Goal: Information Seeking & Learning: Find specific fact

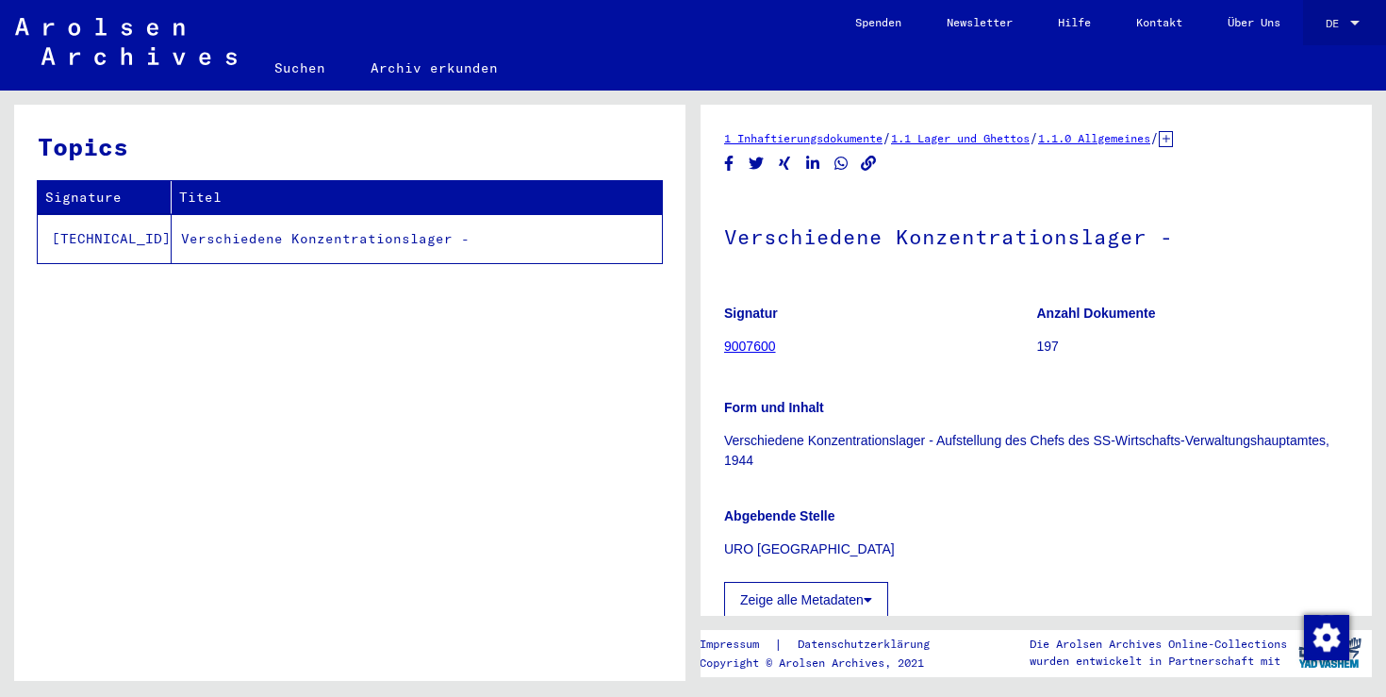
click at [1338, 28] on span "DE" at bounding box center [1336, 23] width 21 height 13
click at [1326, 42] on span "English" at bounding box center [1322, 34] width 76 height 34
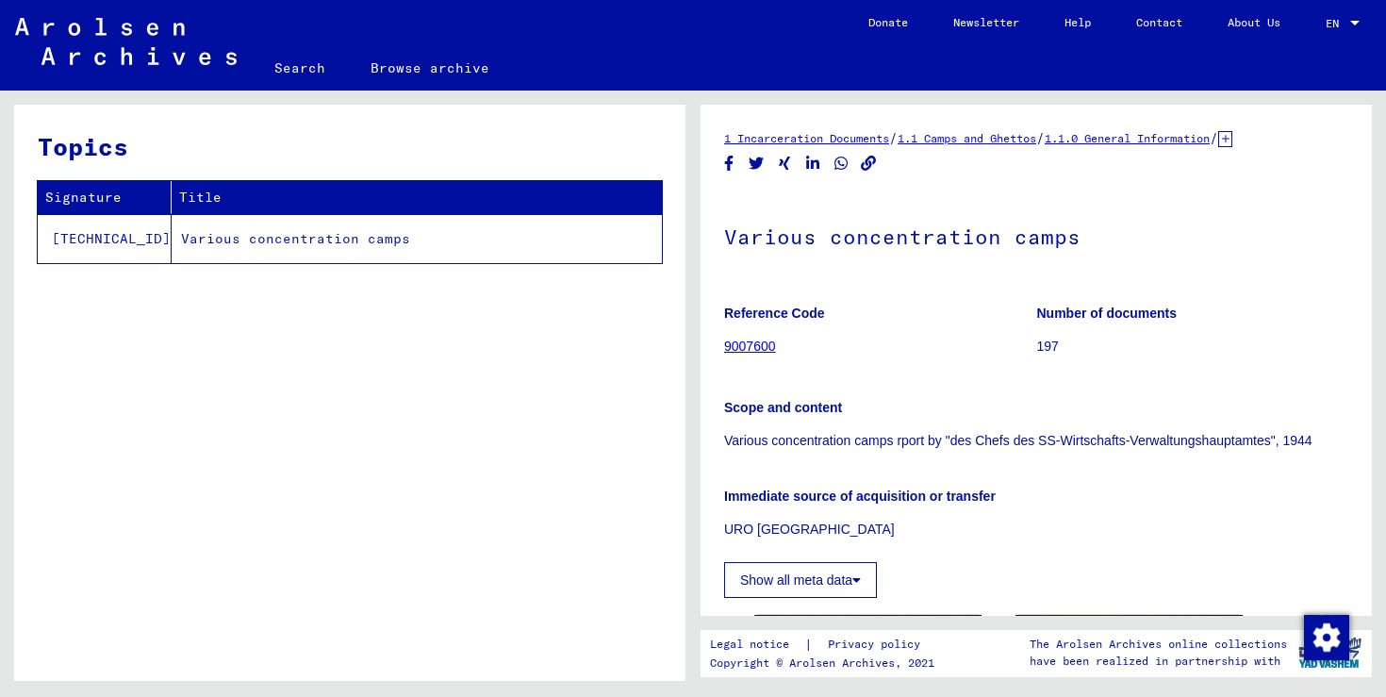
click at [248, 240] on td "Various concentration camps" at bounding box center [417, 238] width 490 height 49
click at [301, 75] on link "Search" at bounding box center [300, 67] width 96 height 45
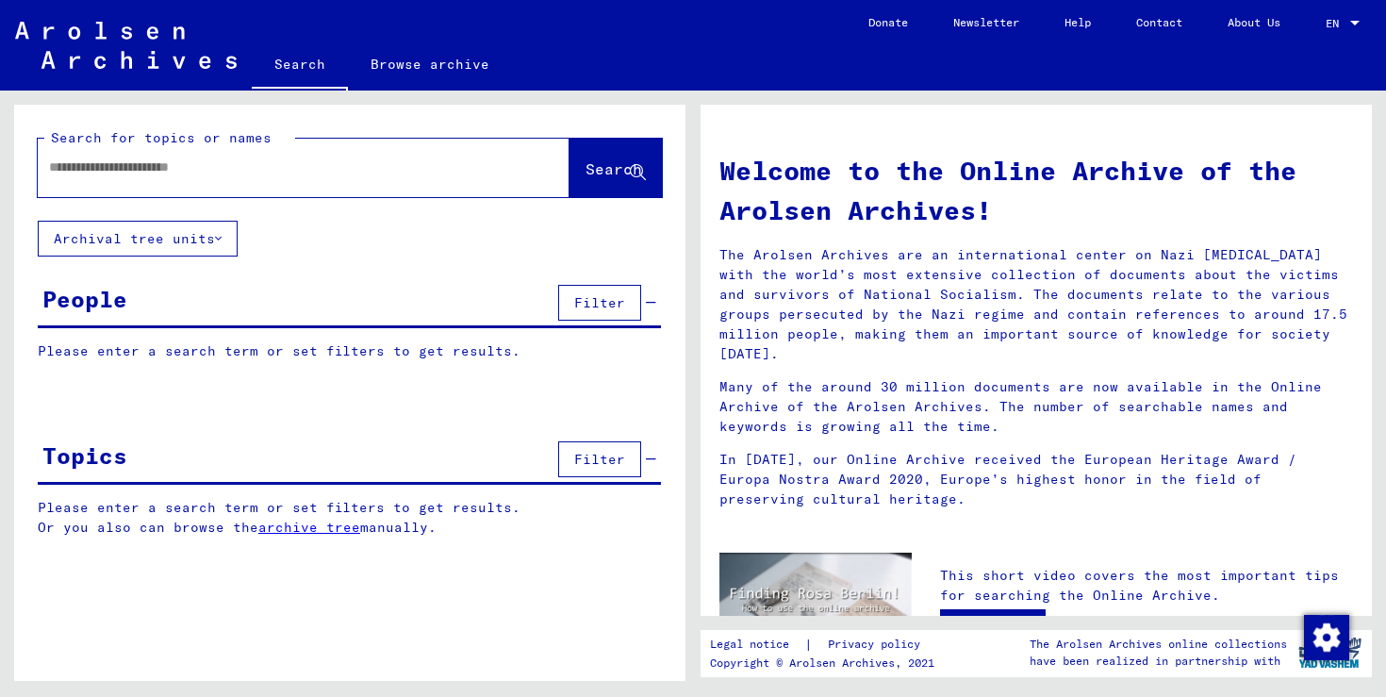
click at [597, 306] on span "Filter" at bounding box center [599, 302] width 51 height 17
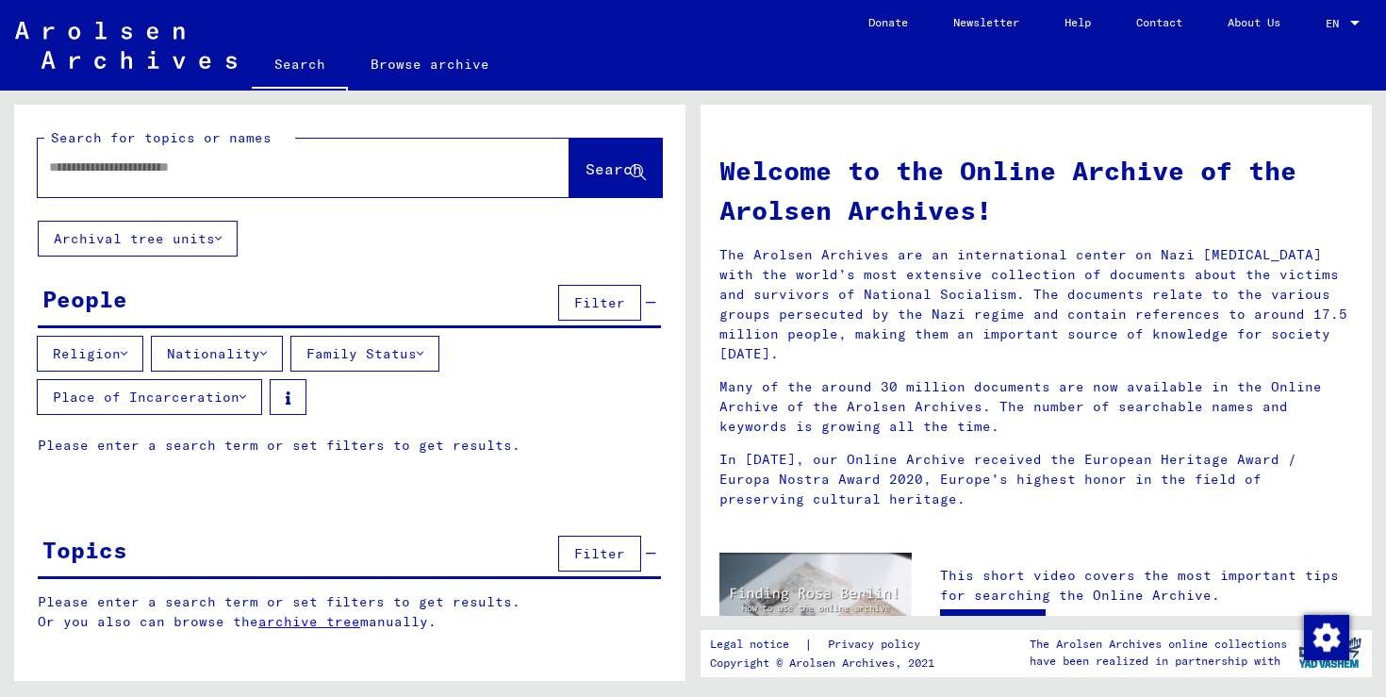
click at [592, 303] on span "Filter" at bounding box center [599, 302] width 51 height 17
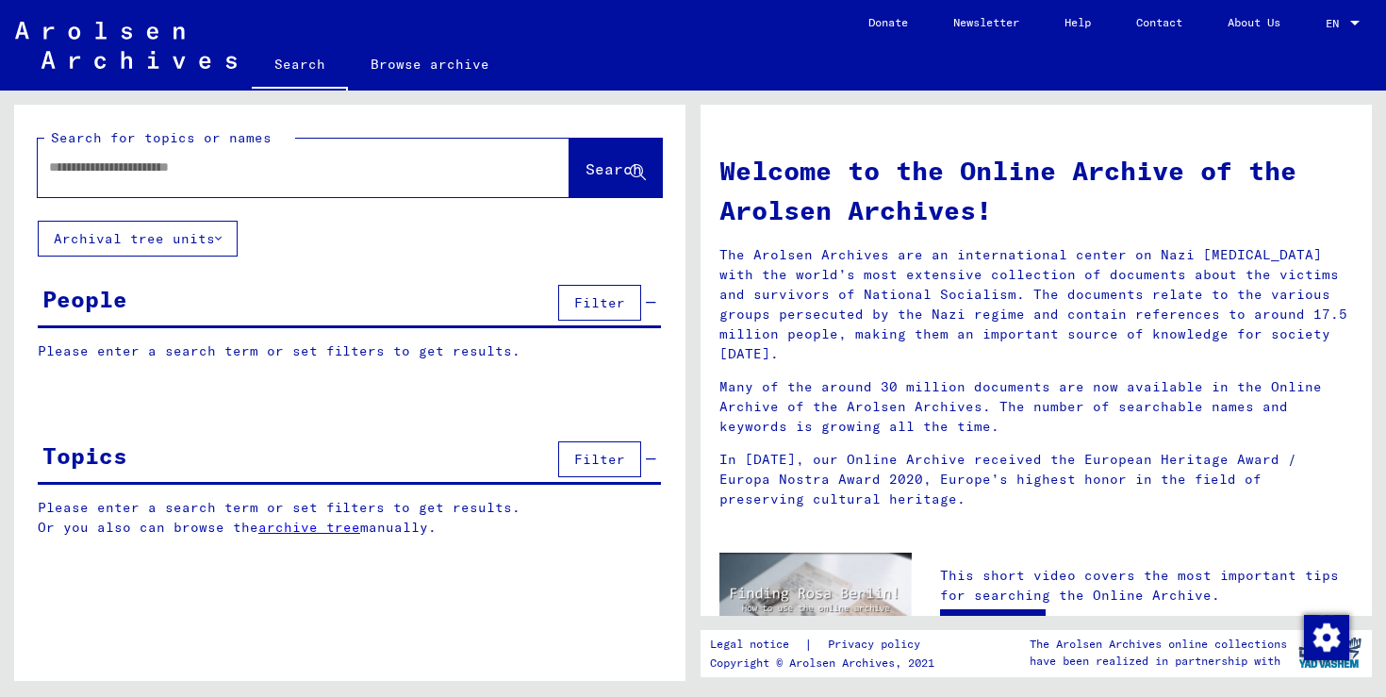
click at [99, 291] on div "People" at bounding box center [84, 299] width 85 height 34
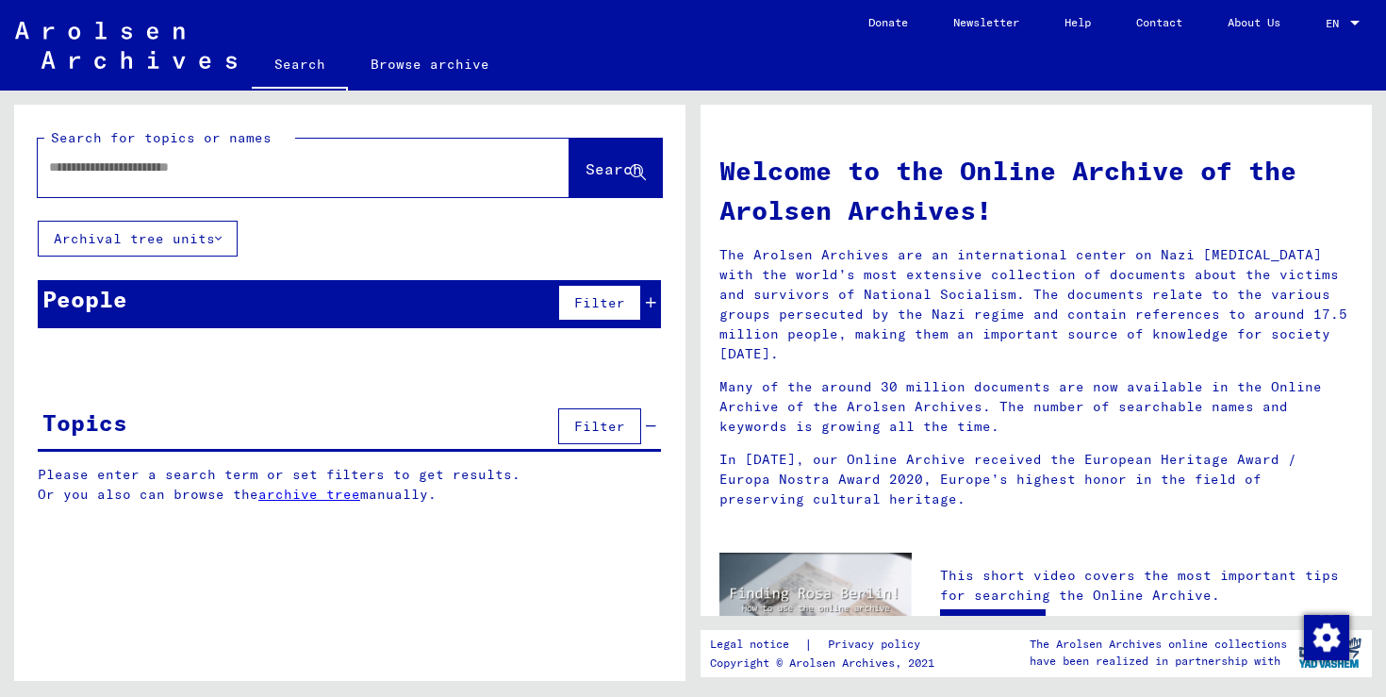
click at [98, 299] on div "People" at bounding box center [84, 299] width 85 height 34
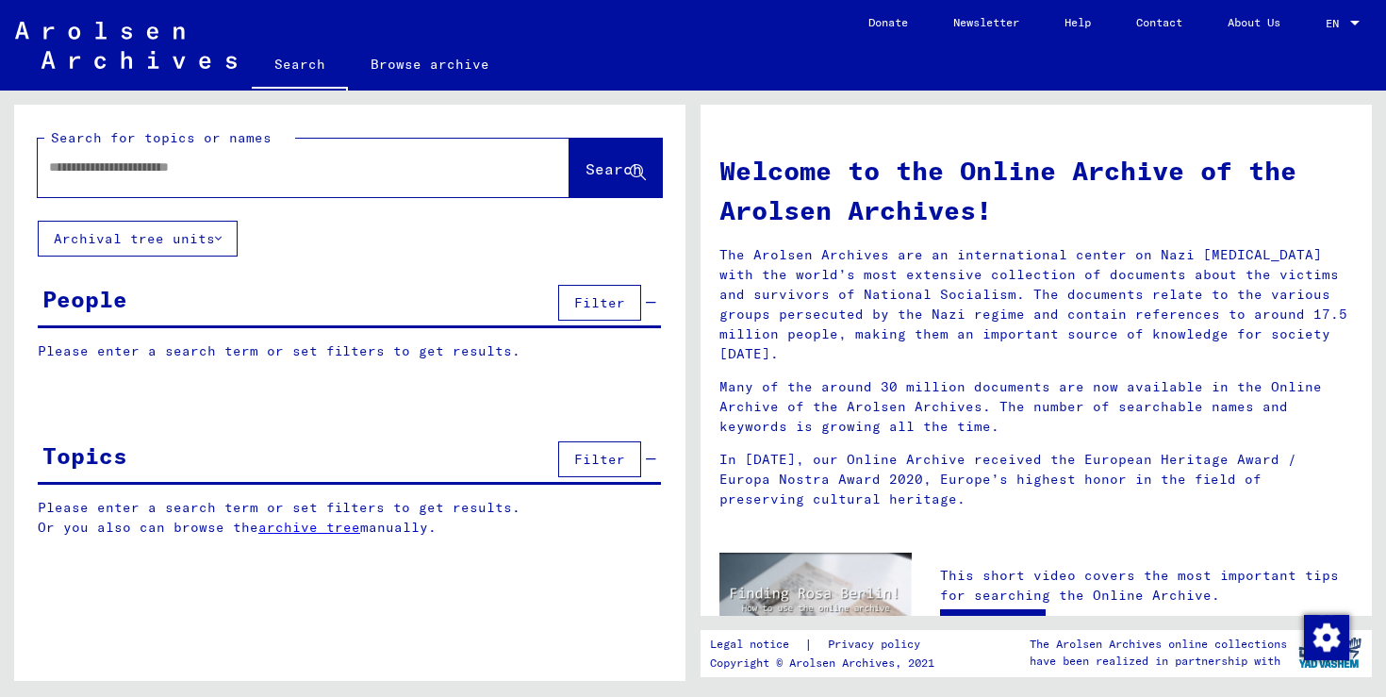
click at [156, 167] on input "text" at bounding box center [281, 167] width 464 height 20
type input "**********"
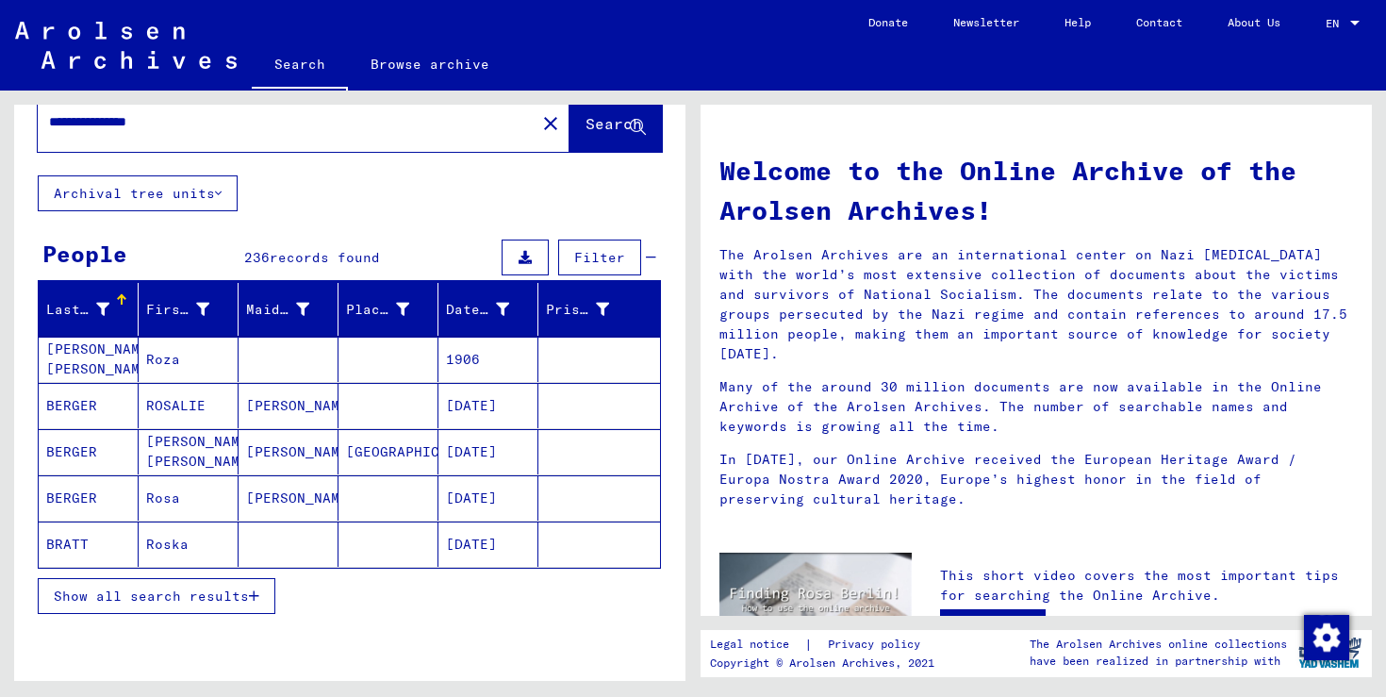
scroll to position [48, 0]
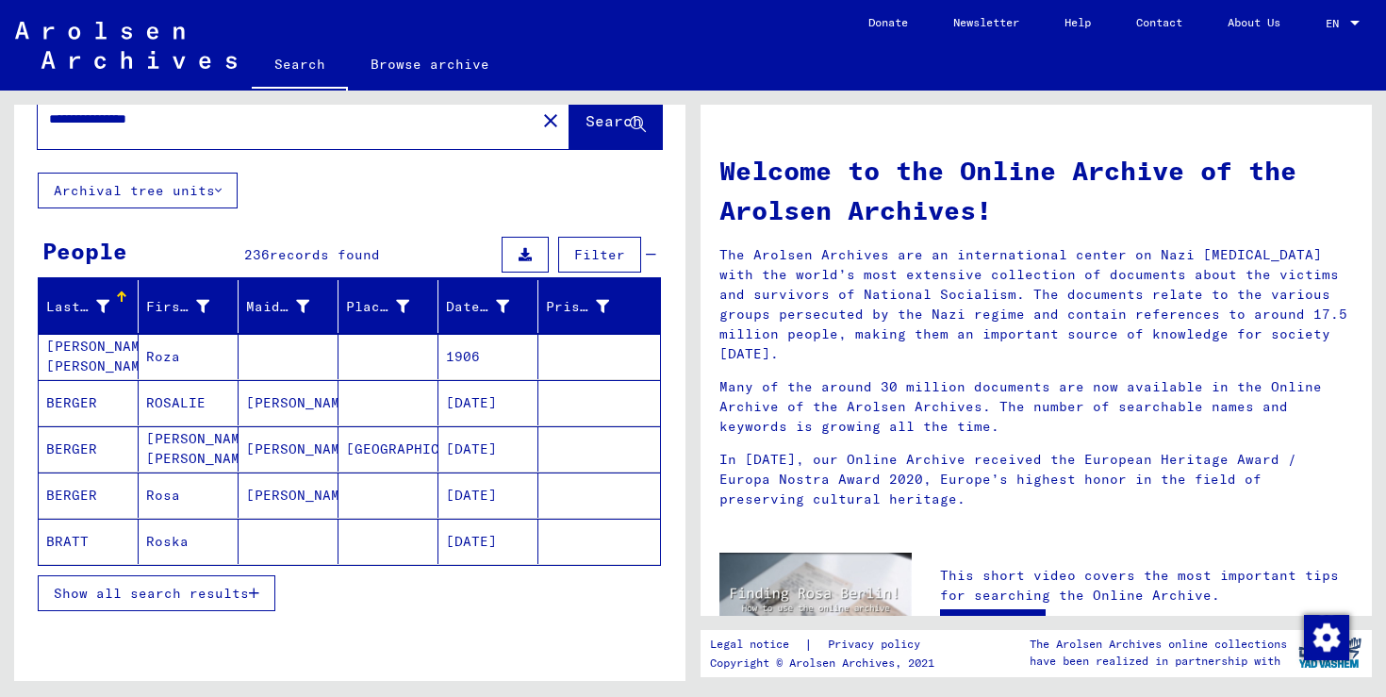
click at [187, 587] on span "Show all search results" at bounding box center [151, 593] width 195 height 17
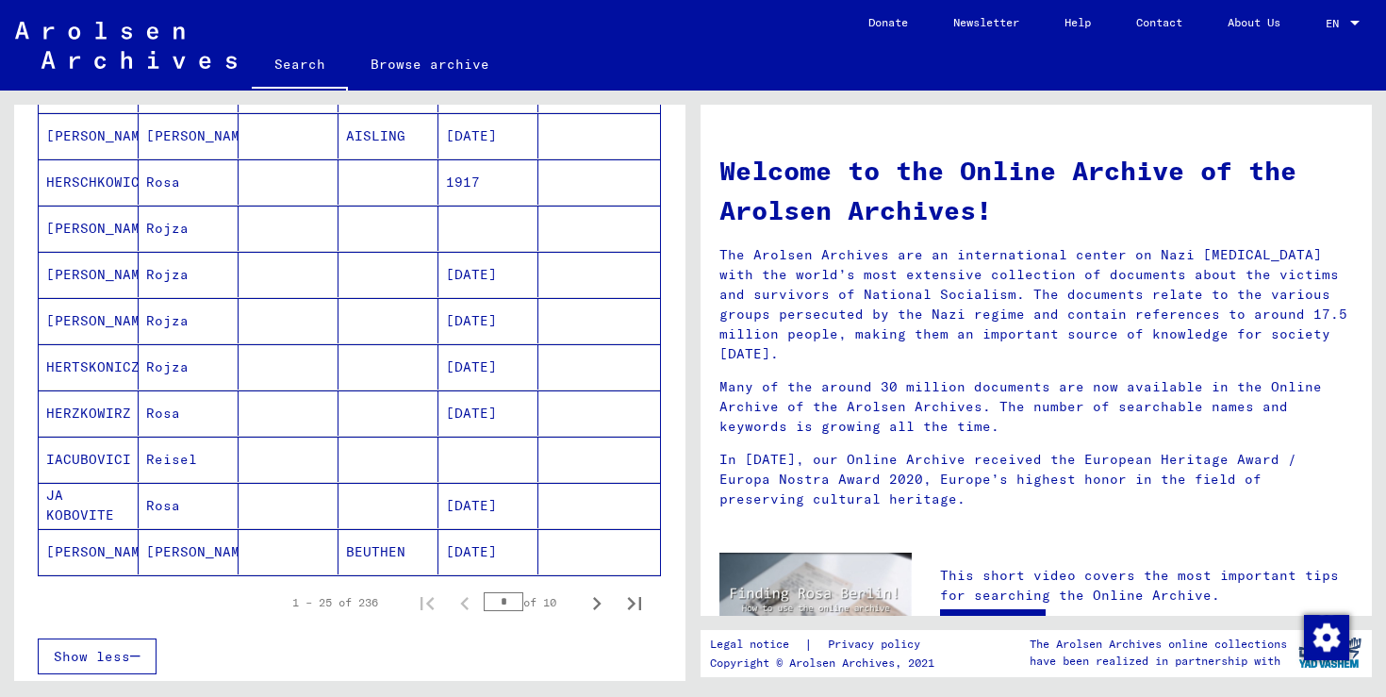
scroll to position [981, 0]
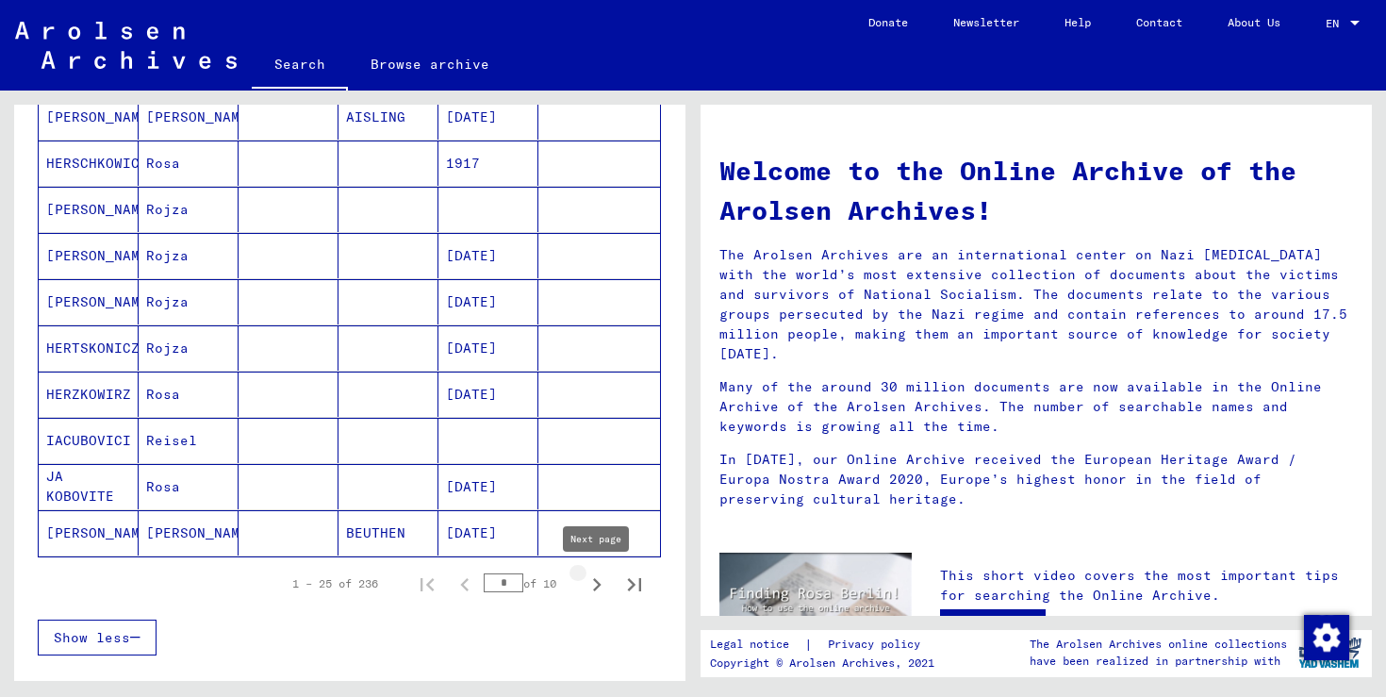
click at [600, 587] on icon "Next page" at bounding box center [597, 584] width 26 height 26
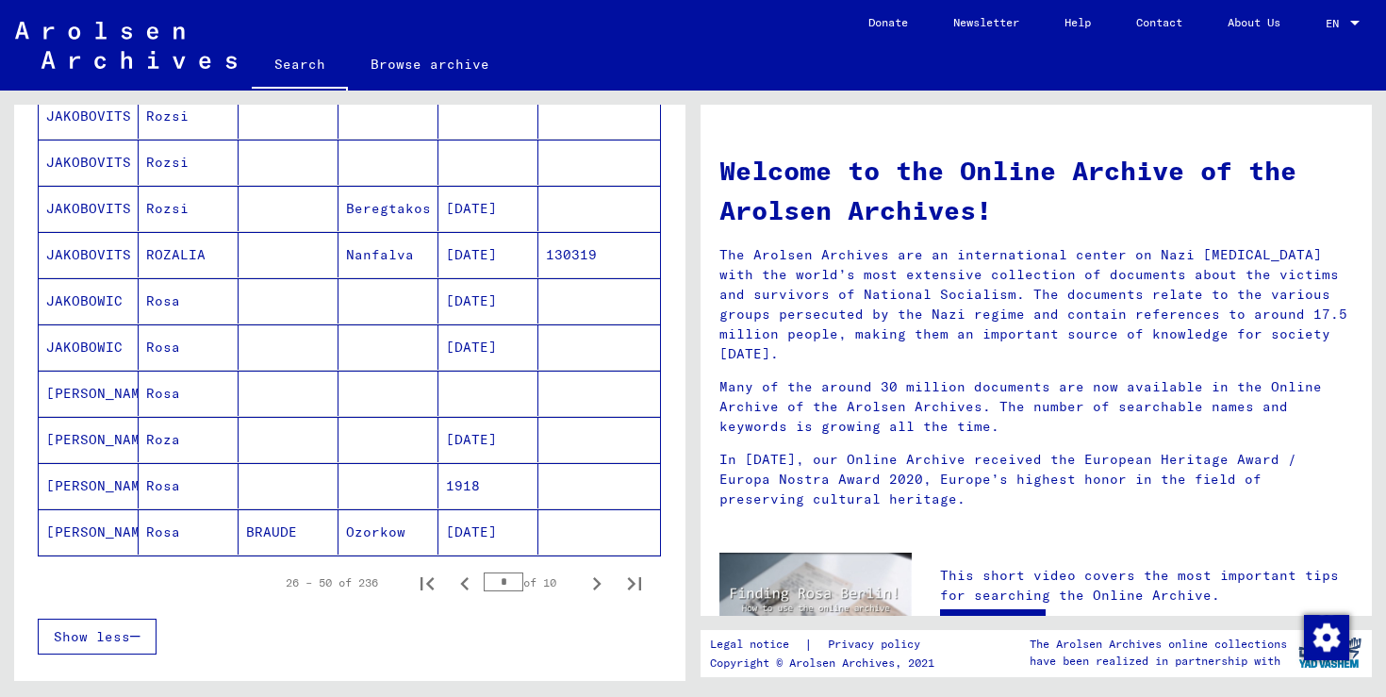
scroll to position [988, 0]
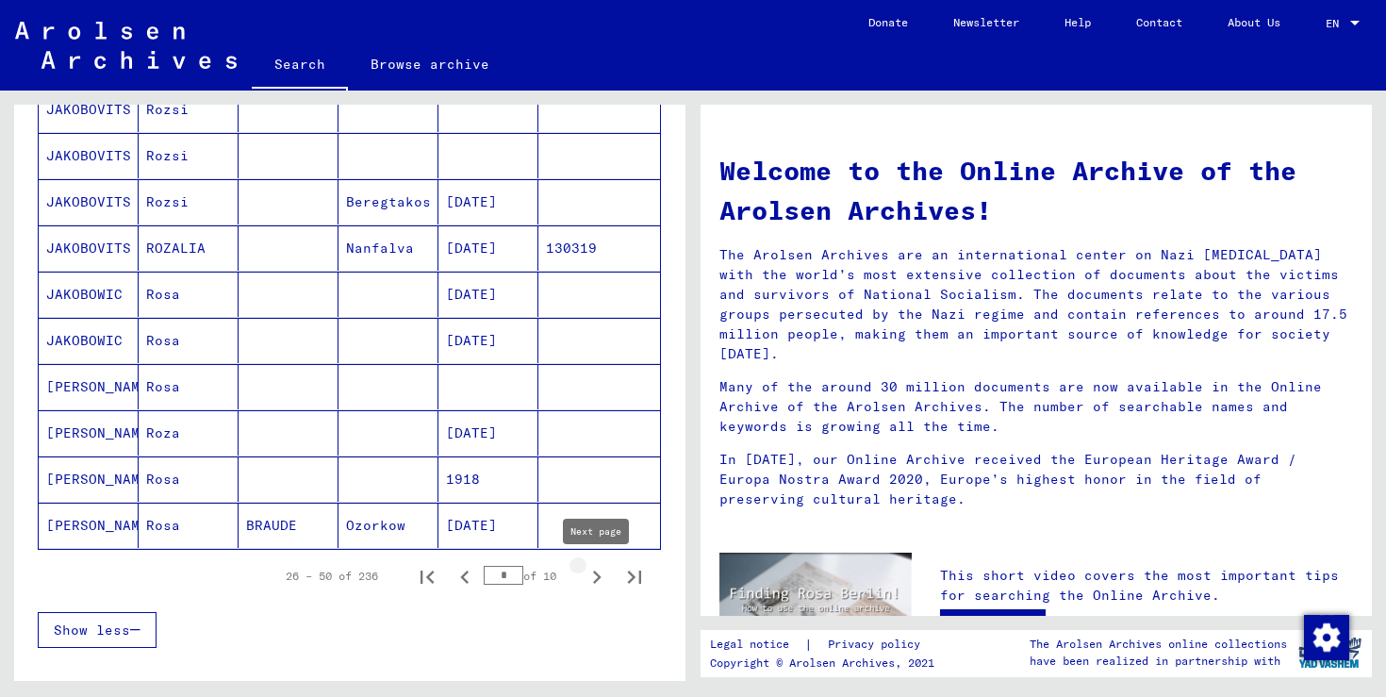
click at [594, 580] on icon "Next page" at bounding box center [597, 577] width 26 height 26
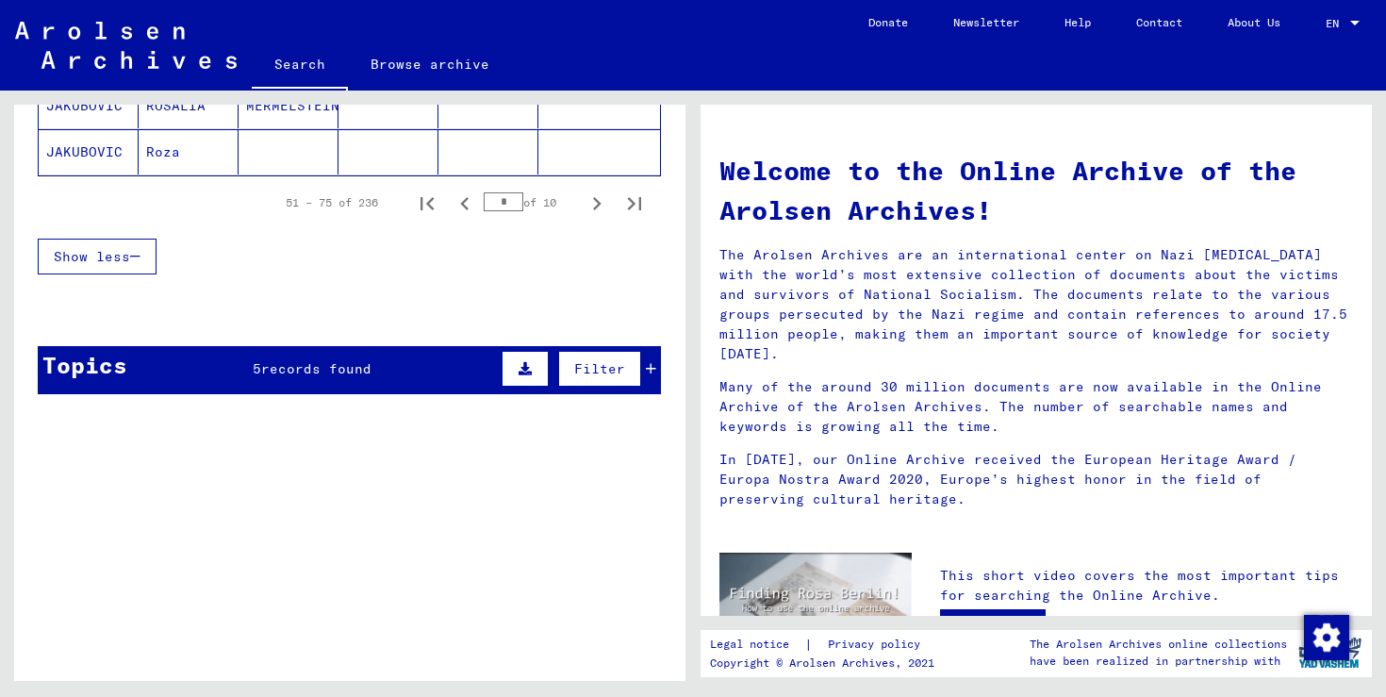
scroll to position [1314, 0]
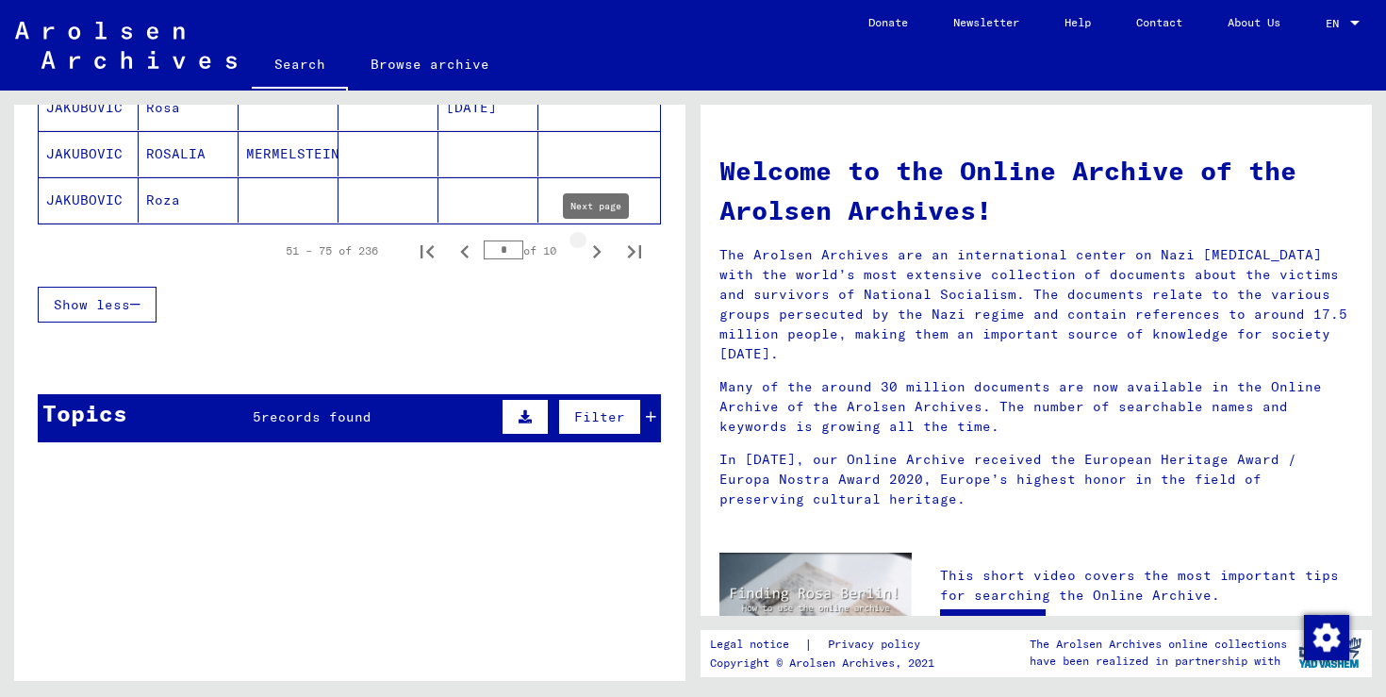
click at [597, 248] on icon "Next page" at bounding box center [597, 251] width 8 height 13
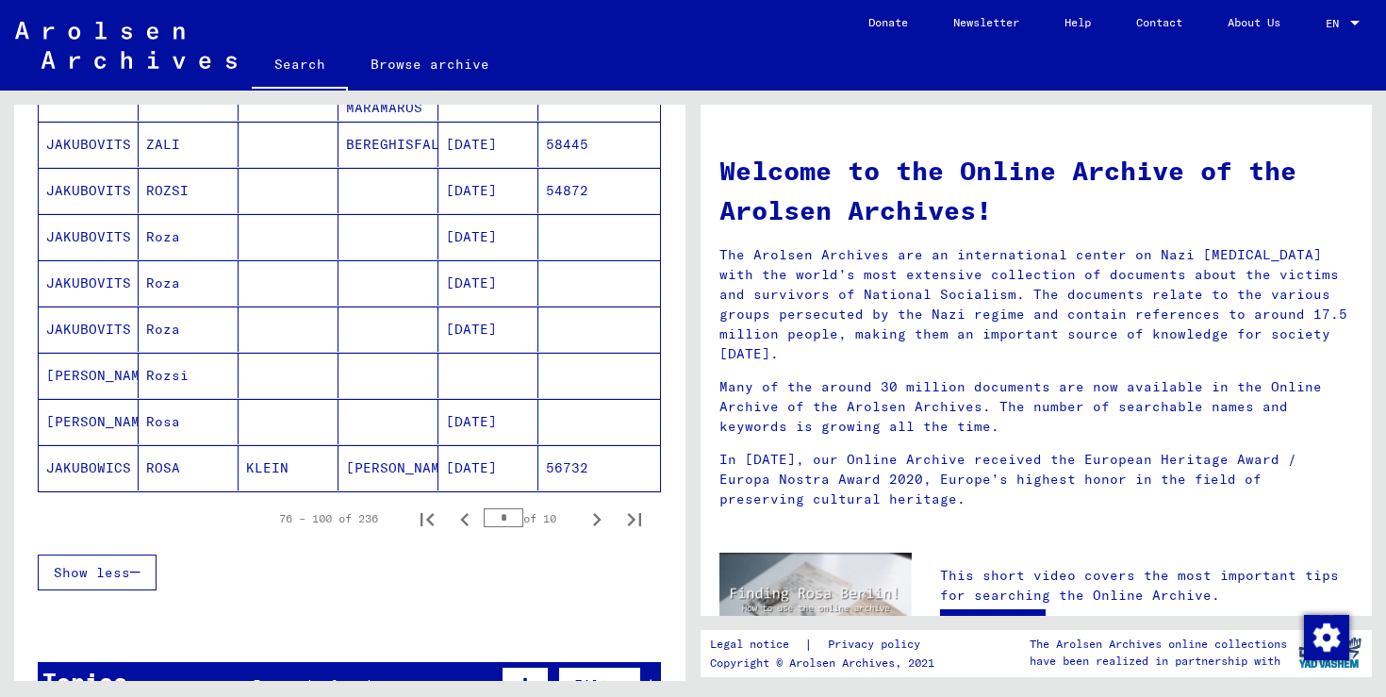
scroll to position [1049, 0]
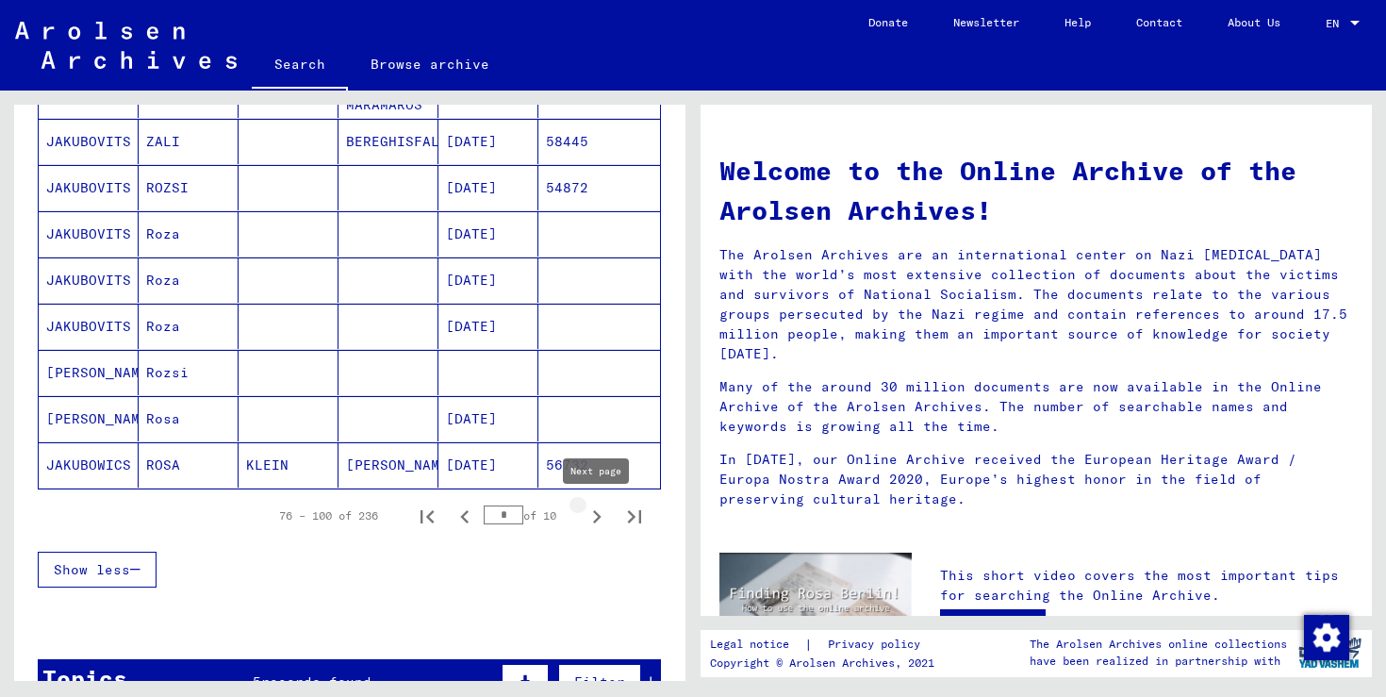
click at [598, 514] on icon "Next page" at bounding box center [597, 516] width 8 height 13
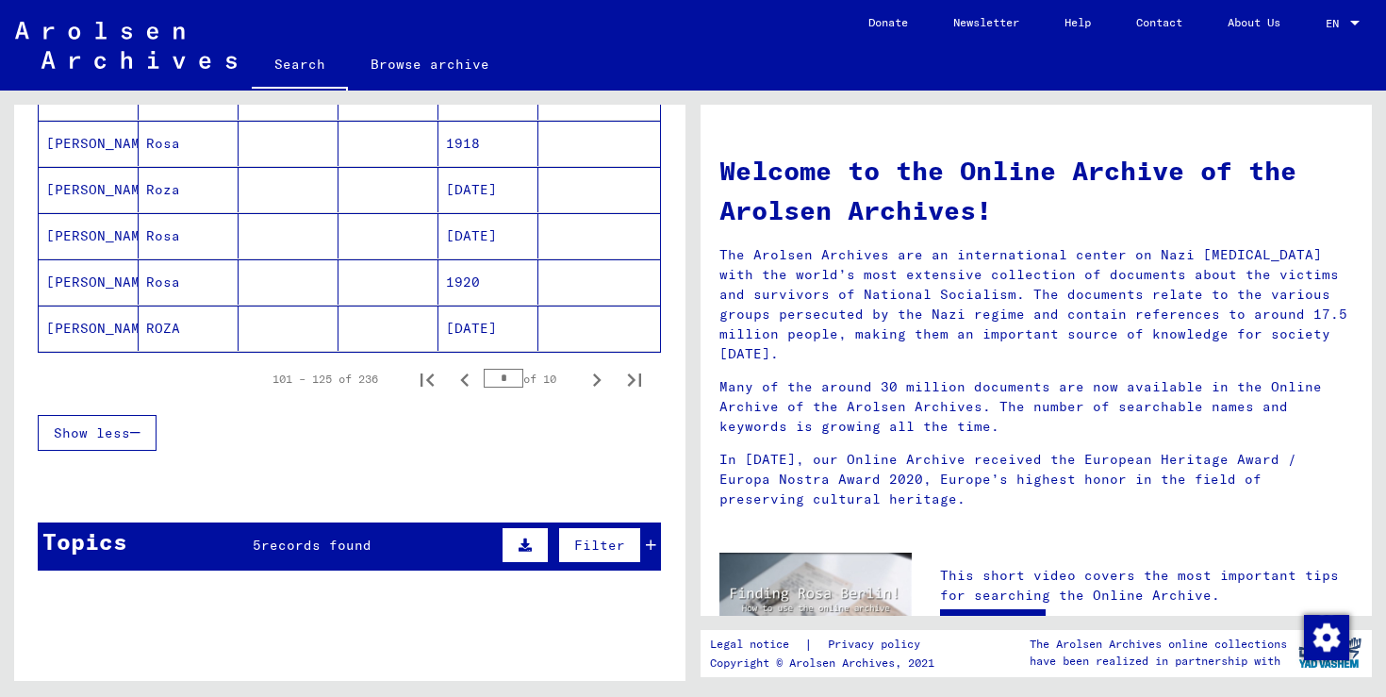
scroll to position [1170, 0]
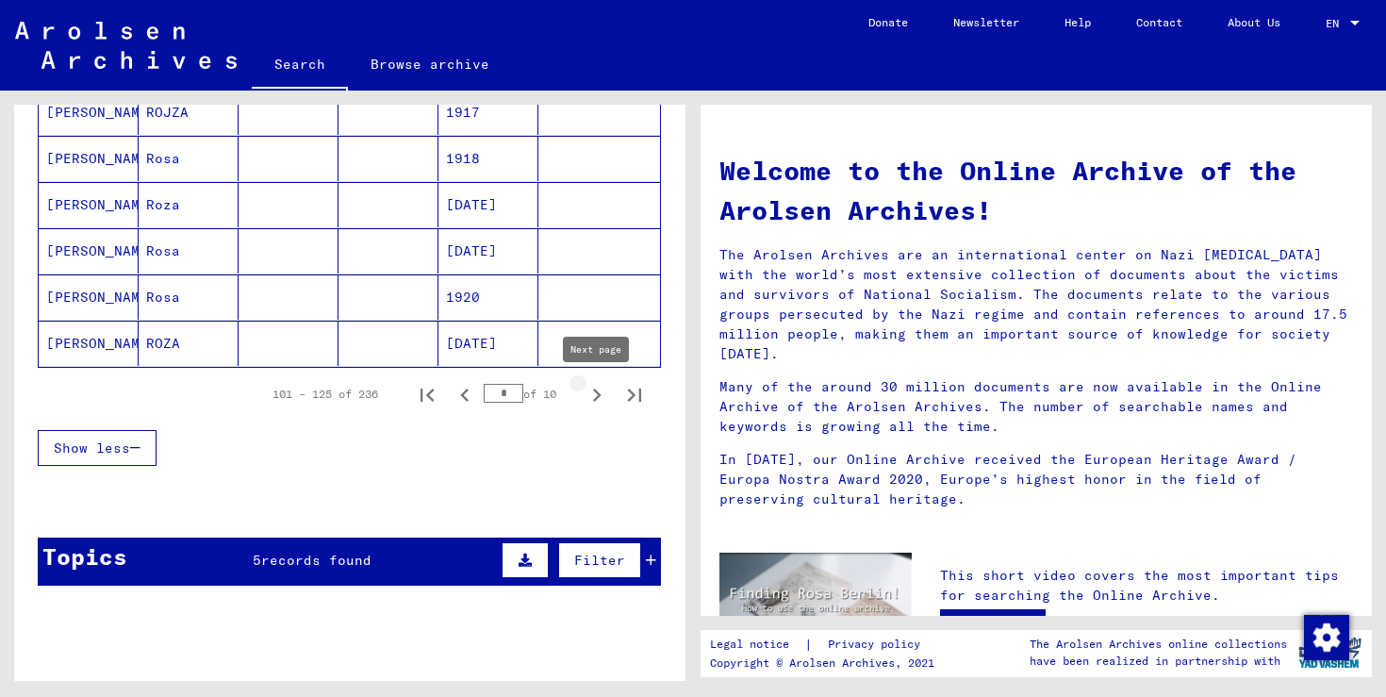
click at [598, 393] on icon "Next page" at bounding box center [597, 395] width 8 height 13
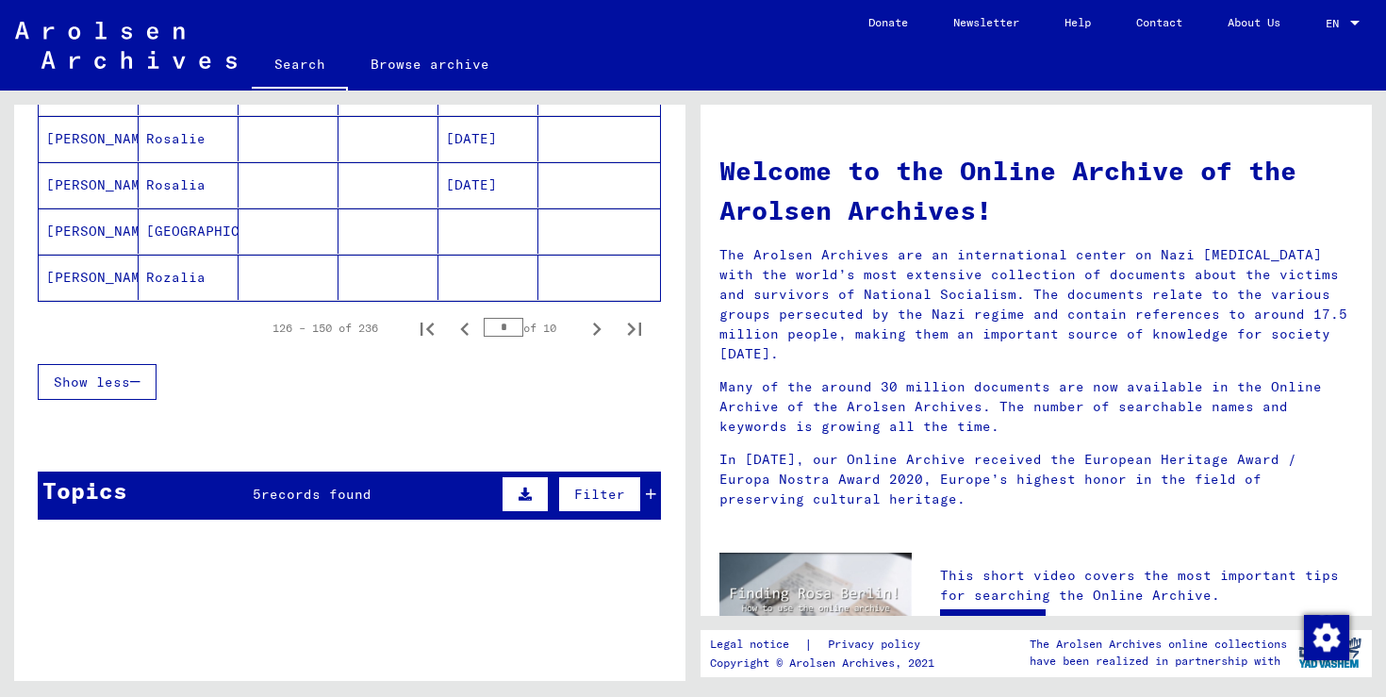
scroll to position [1213, 0]
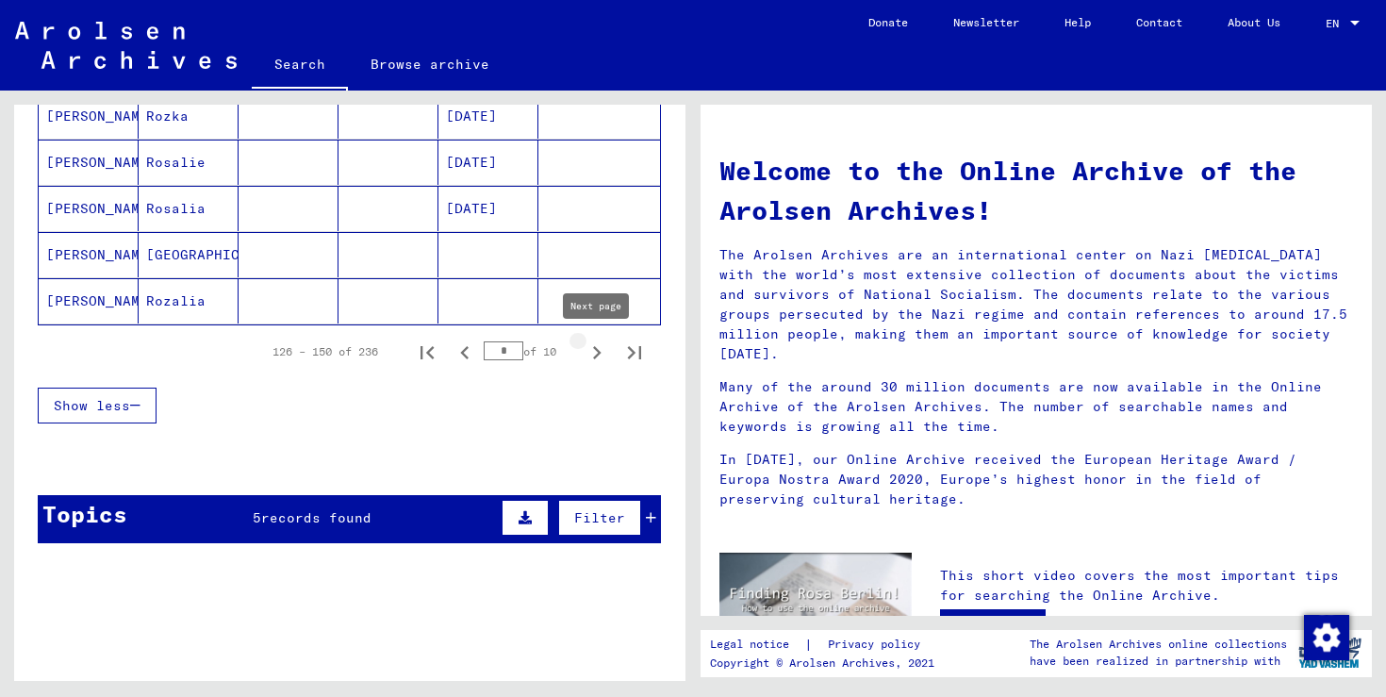
click at [599, 355] on icon "Next page" at bounding box center [597, 352] width 26 height 26
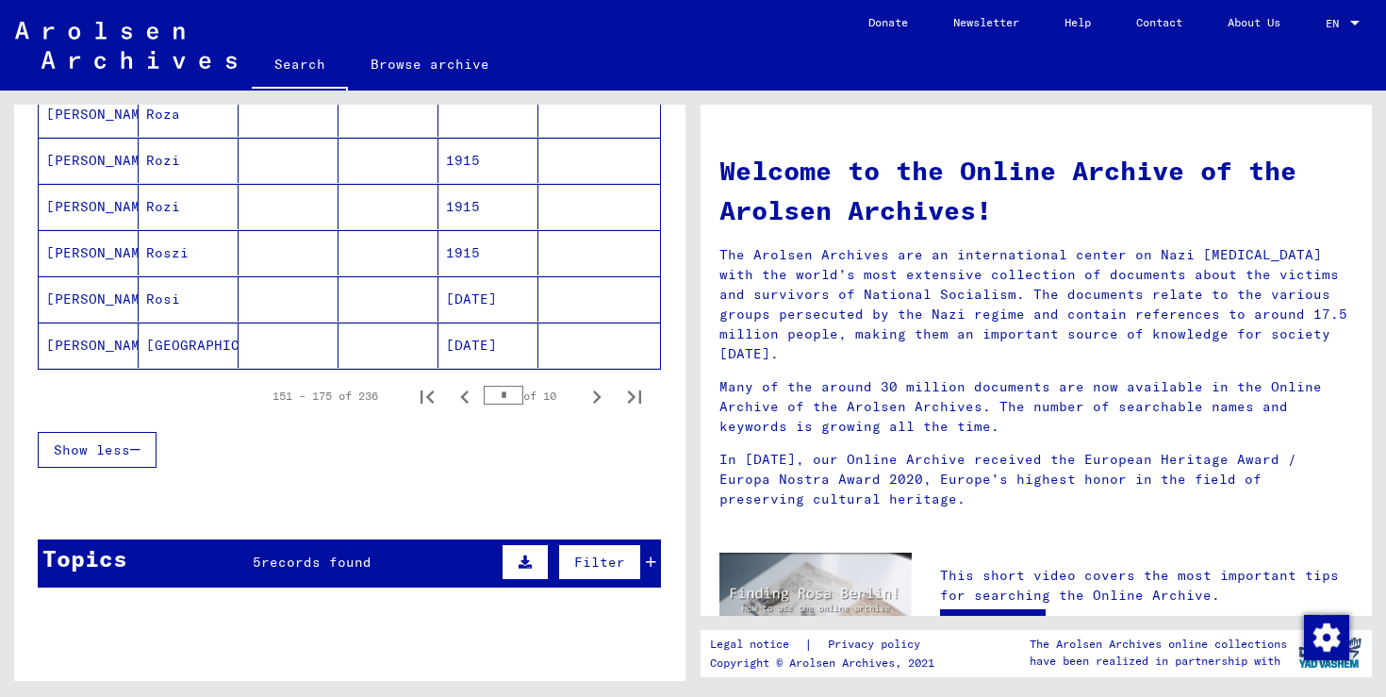
scroll to position [1275, 0]
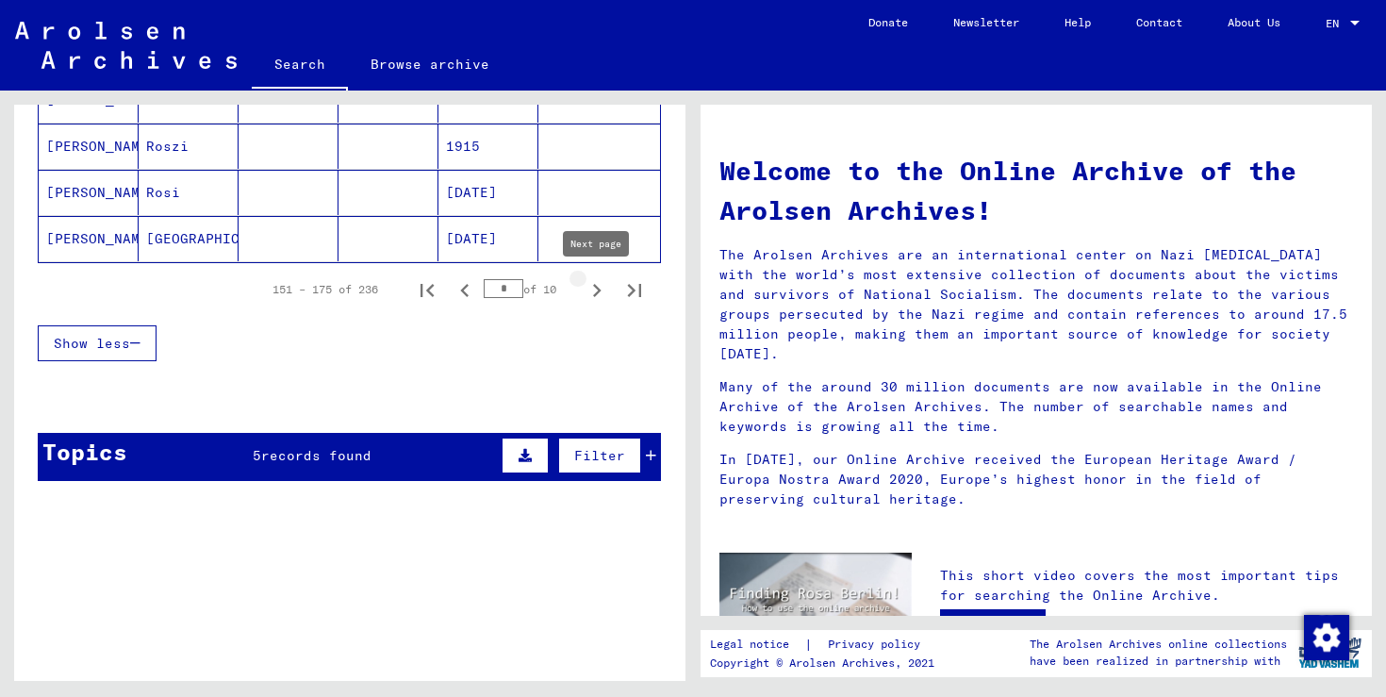
click at [601, 293] on icon "Next page" at bounding box center [597, 290] width 26 height 26
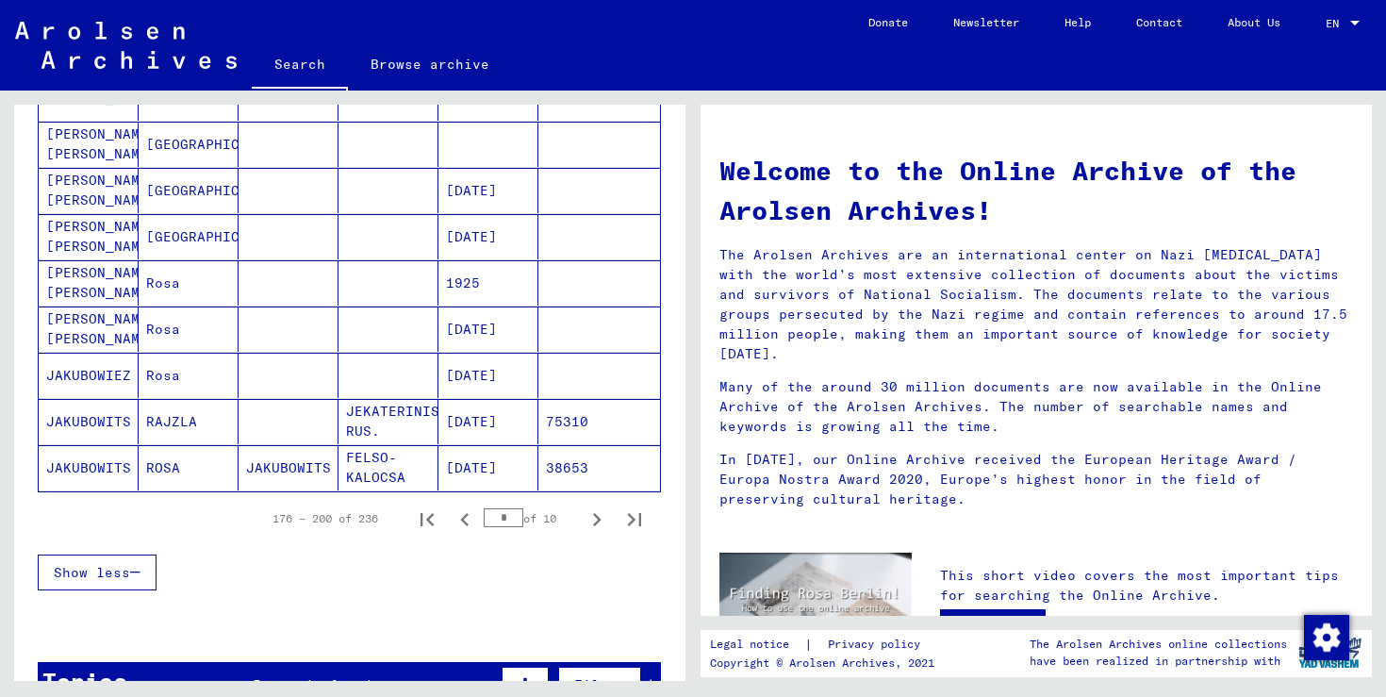
scroll to position [1050, 0]
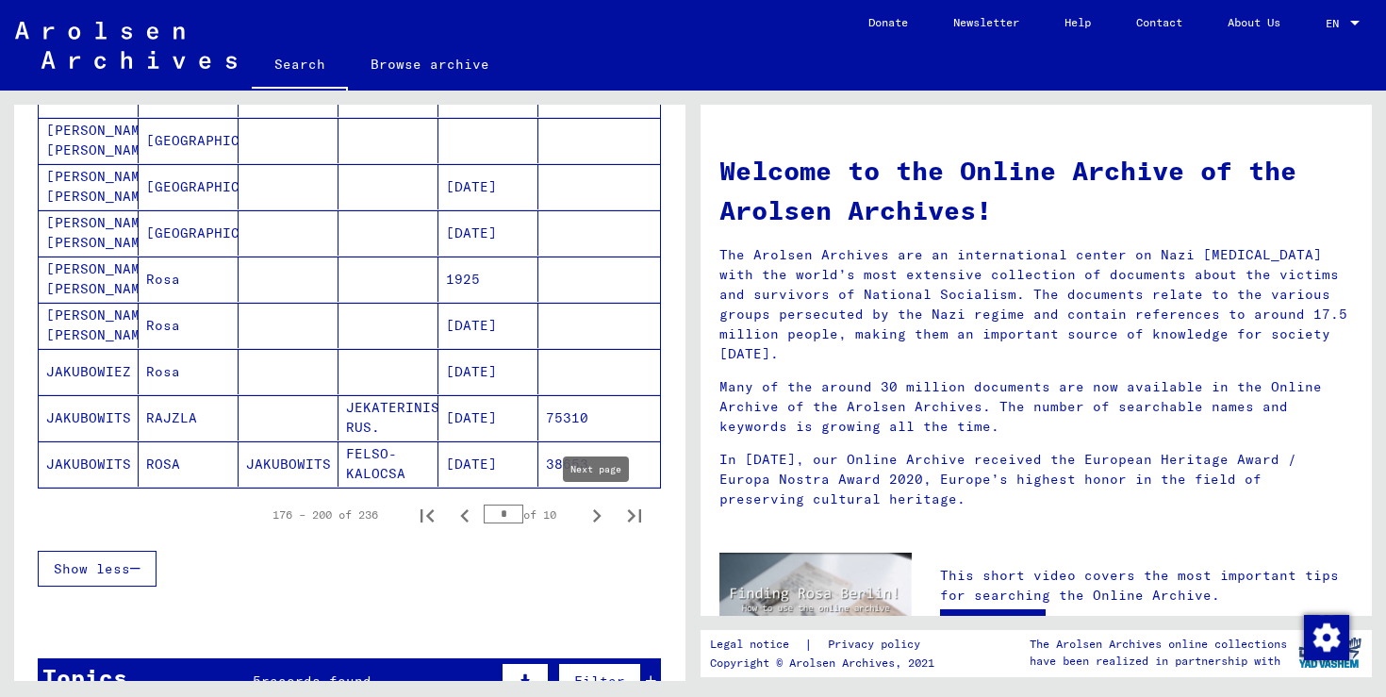
click at [591, 509] on icon "Next page" at bounding box center [597, 516] width 26 height 26
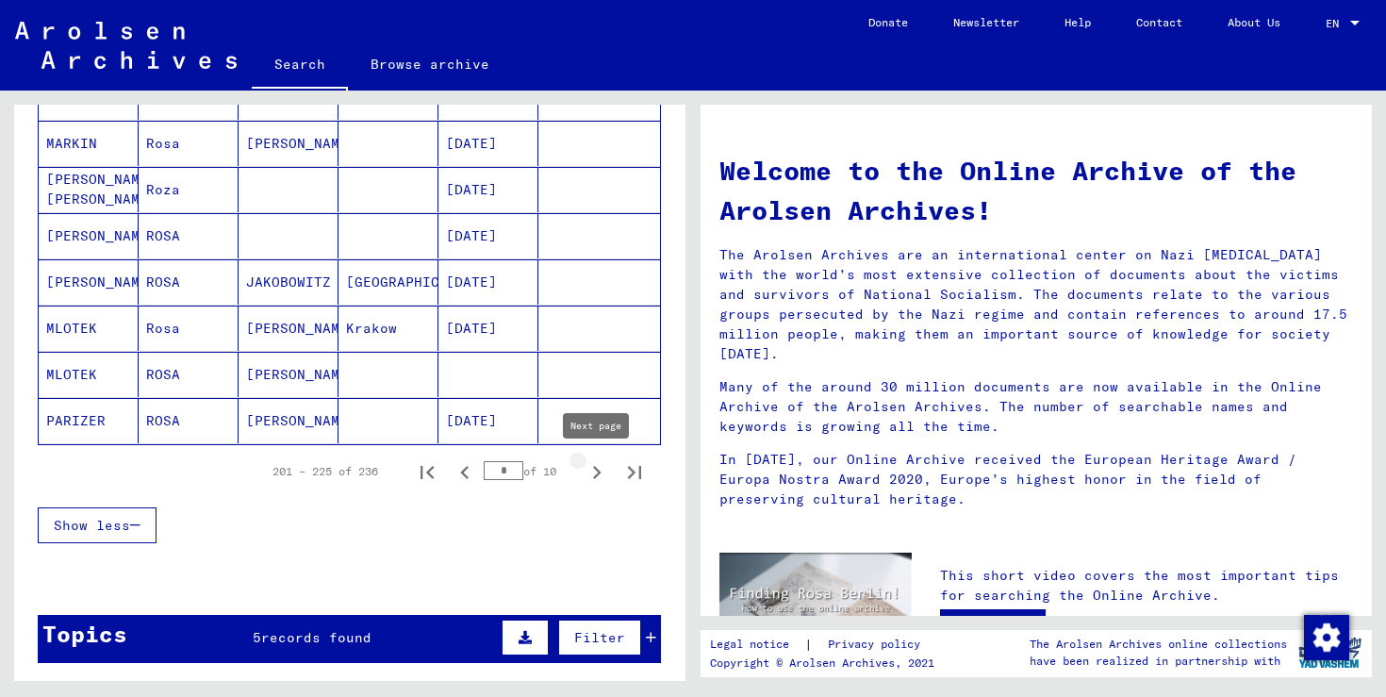
click at [598, 468] on icon "Next page" at bounding box center [597, 472] width 26 height 26
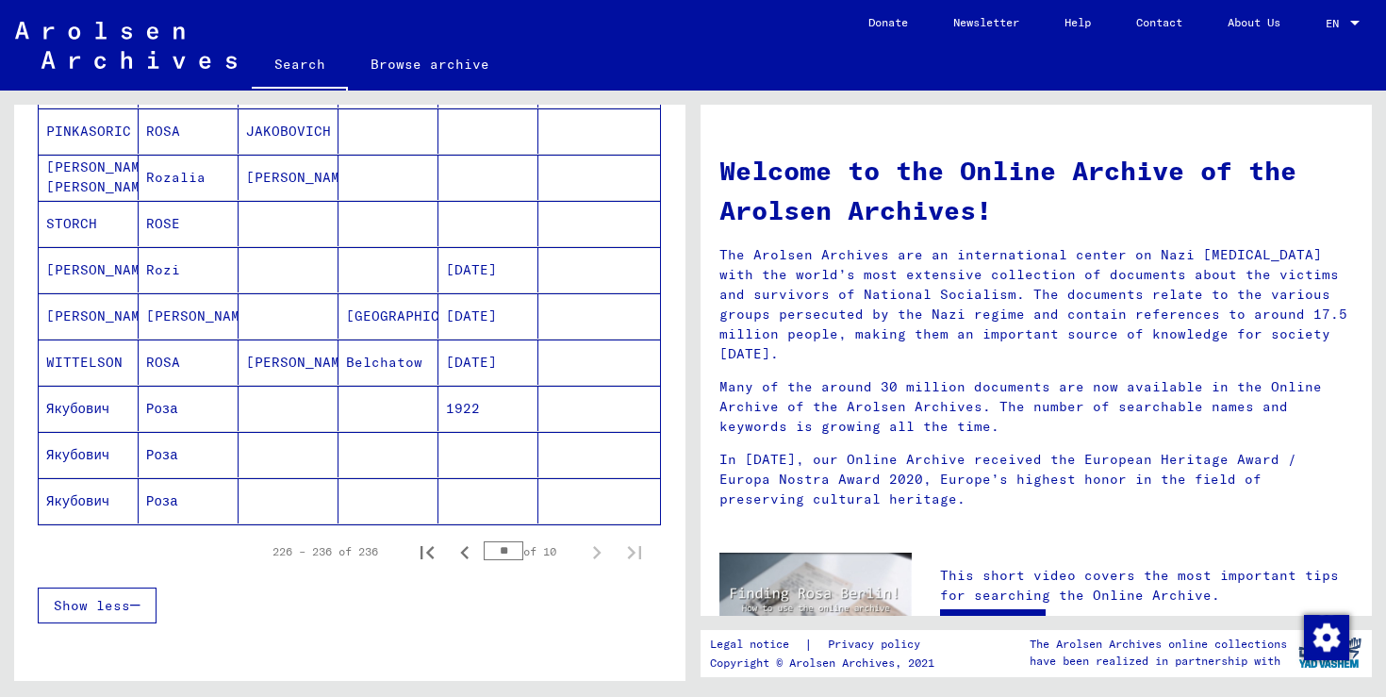
scroll to position [364, 0]
click at [432, 555] on icon "First page" at bounding box center [427, 554] width 26 height 26
type input "*"
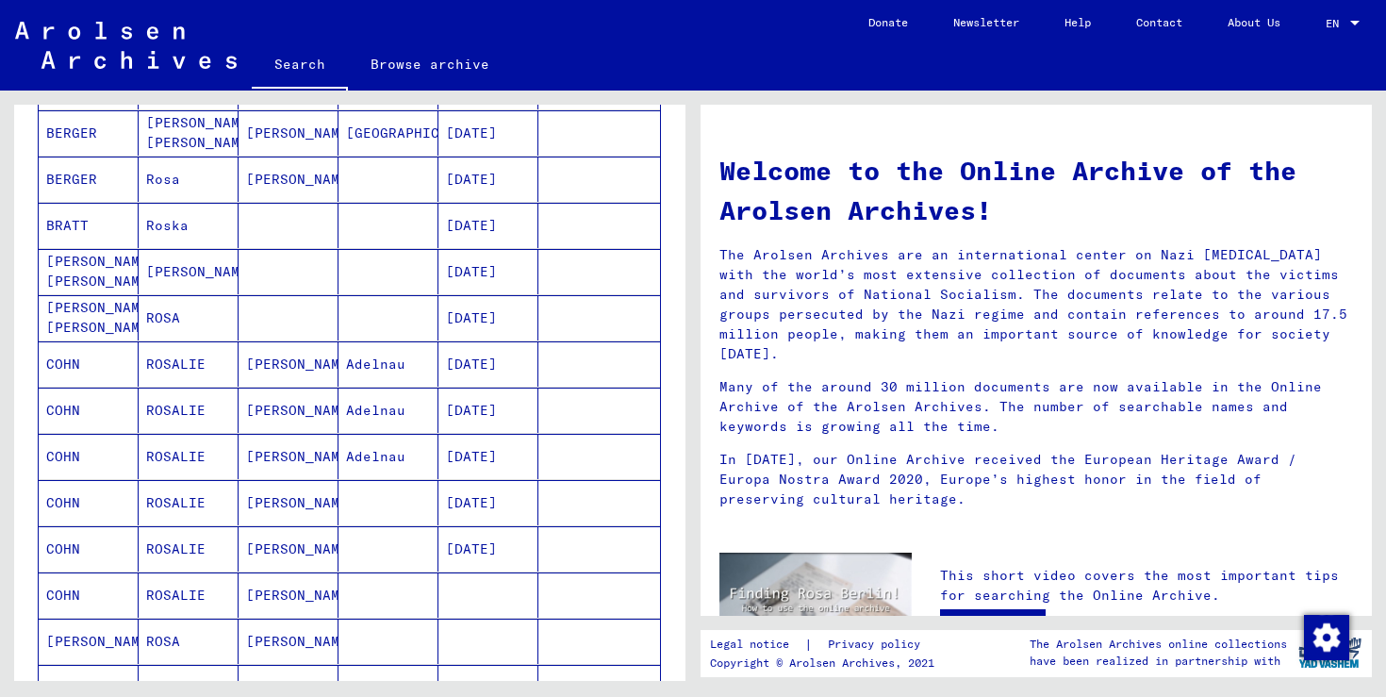
scroll to position [0, 0]
